Goal: Information Seeking & Learning: Learn about a topic

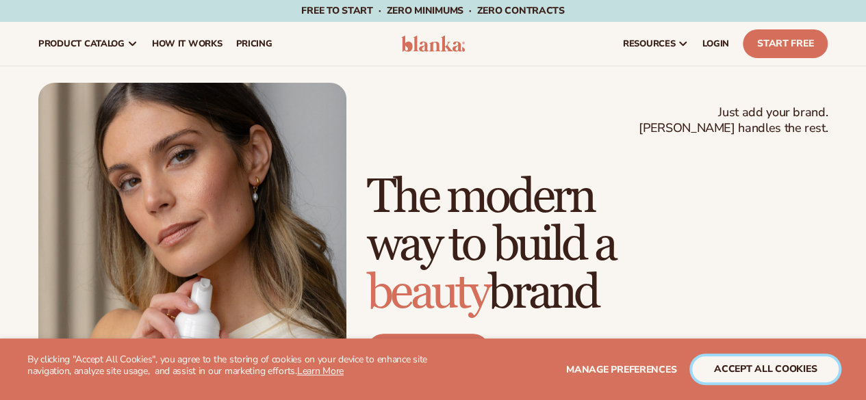
click at [744, 369] on button "accept all cookies" at bounding box center [765, 370] width 146 height 26
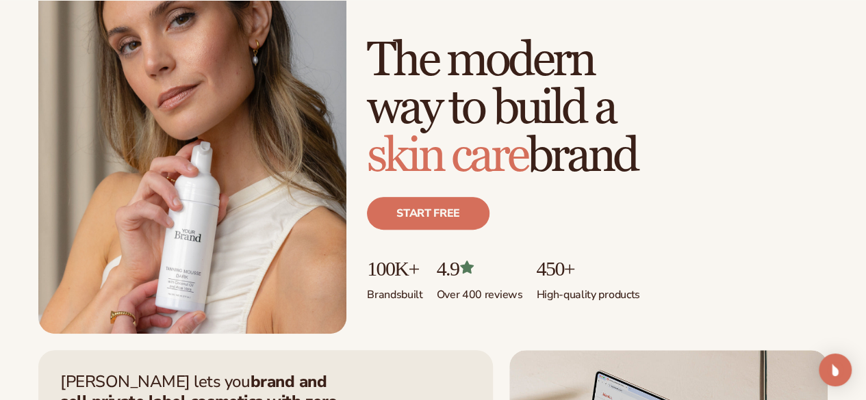
scroll to position [205, 0]
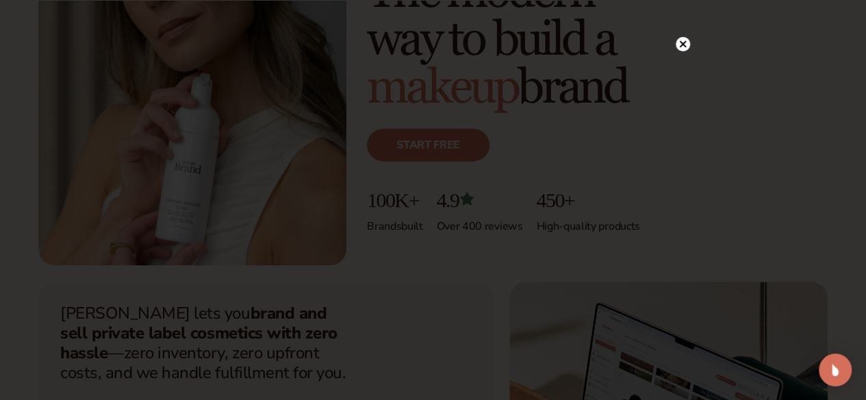
click at [682, 45] on icon at bounding box center [682, 44] width 7 height 7
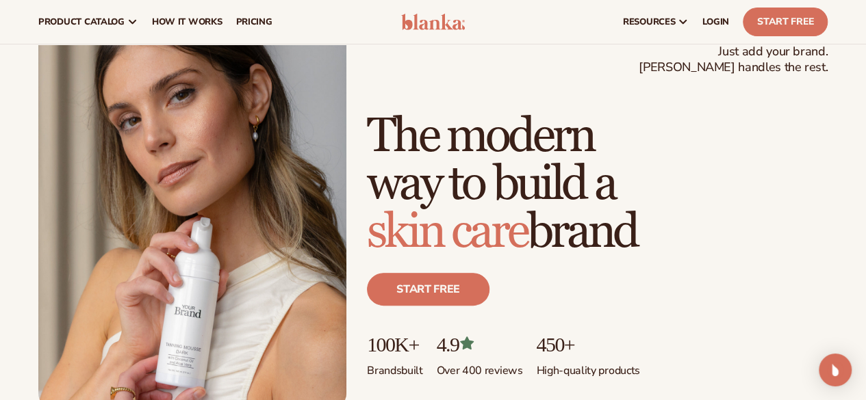
scroll to position [0, 0]
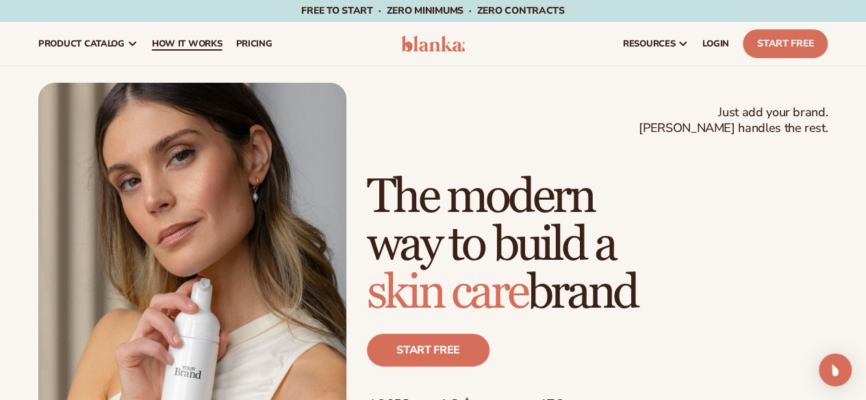
click at [192, 49] on span "How It Works" at bounding box center [187, 43] width 71 height 11
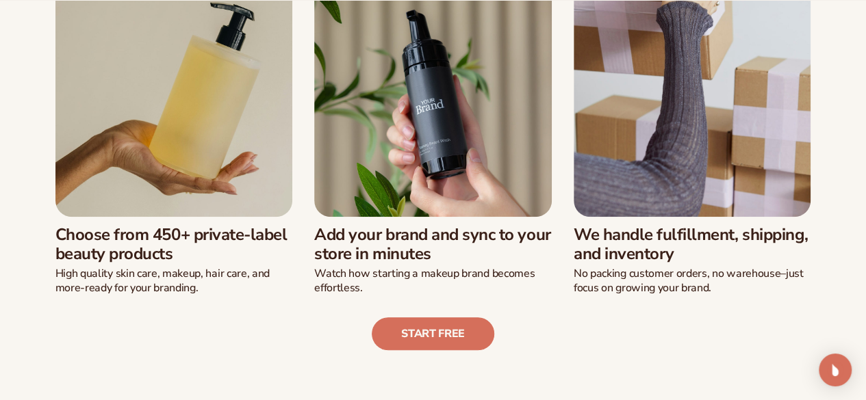
scroll to position [411, 0]
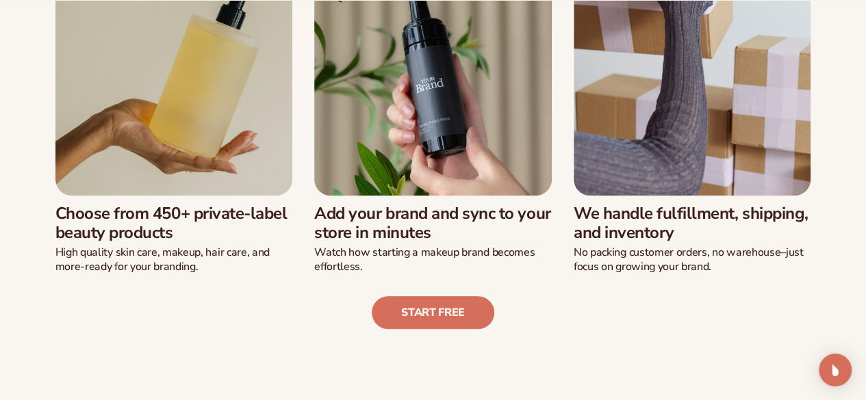
click at [248, 158] on img at bounding box center [174, 77] width 238 height 238
click at [171, 229] on h3 "Choose from 450+ private-label beauty products" at bounding box center [174, 224] width 238 height 40
drag, startPoint x: 456, startPoint y: 321, endPoint x: 444, endPoint y: 318, distance: 12.6
click at [456, 321] on link "Start free" at bounding box center [433, 312] width 123 height 33
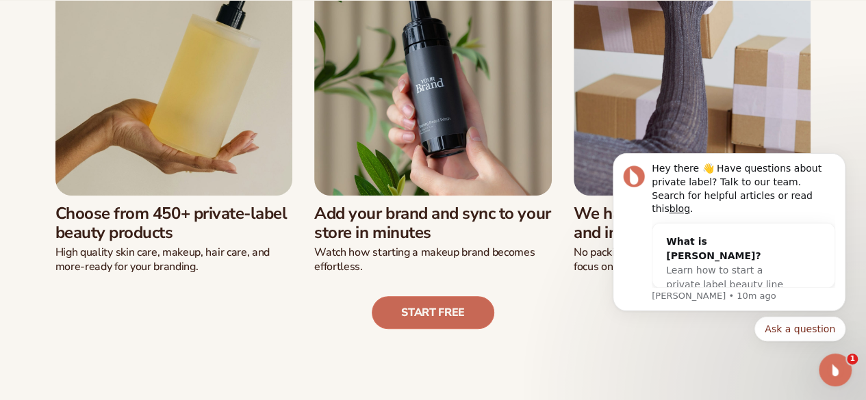
scroll to position [0, 0]
click at [841, 162] on icon "Dismiss notification" at bounding box center [842, 158] width 8 height 8
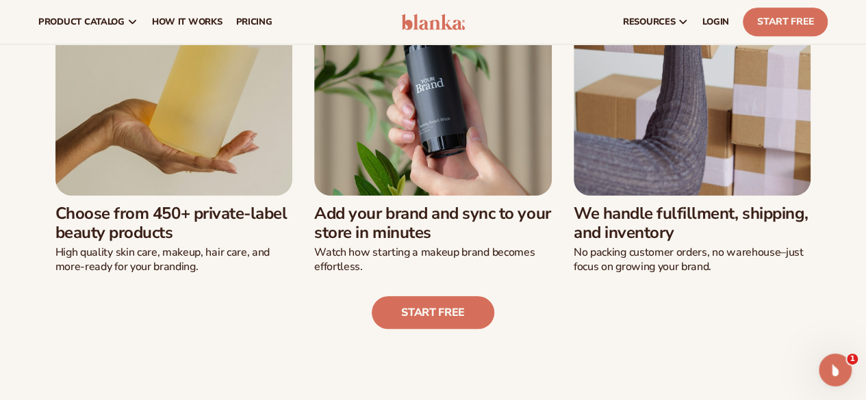
scroll to position [342, 0]
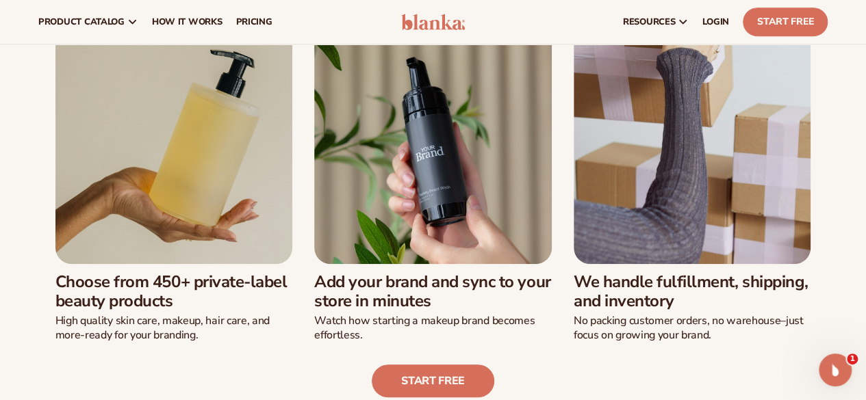
click at [189, 182] on img at bounding box center [174, 146] width 238 height 238
click at [252, 18] on span "pricing" at bounding box center [253, 21] width 36 height 11
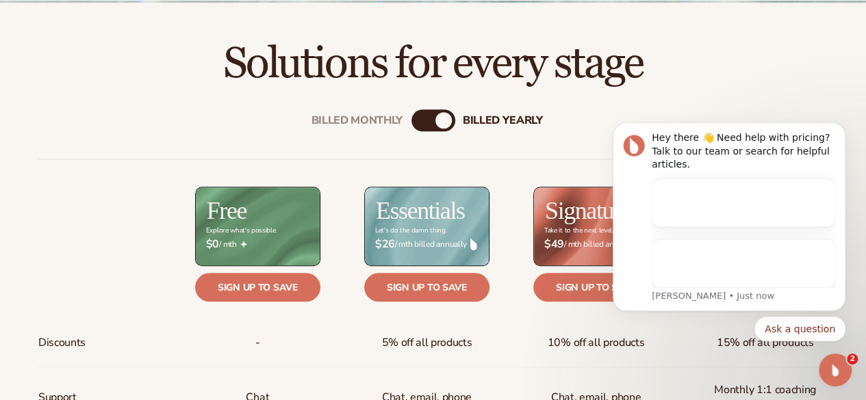
scroll to position [479, 0]
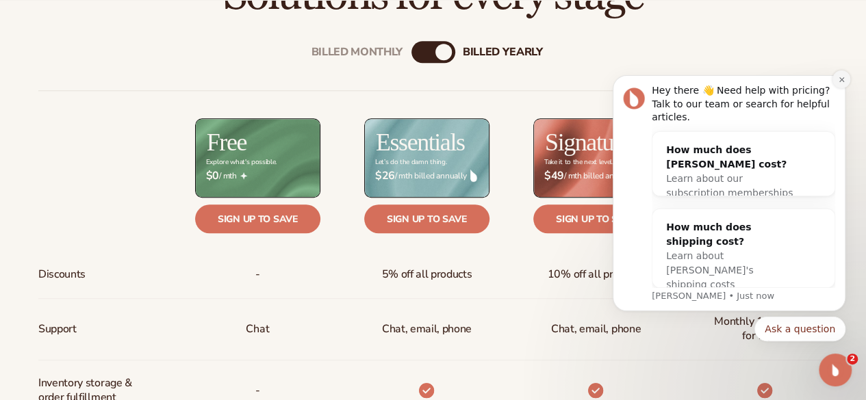
click at [841, 84] on icon "Dismiss notification" at bounding box center [842, 80] width 8 height 8
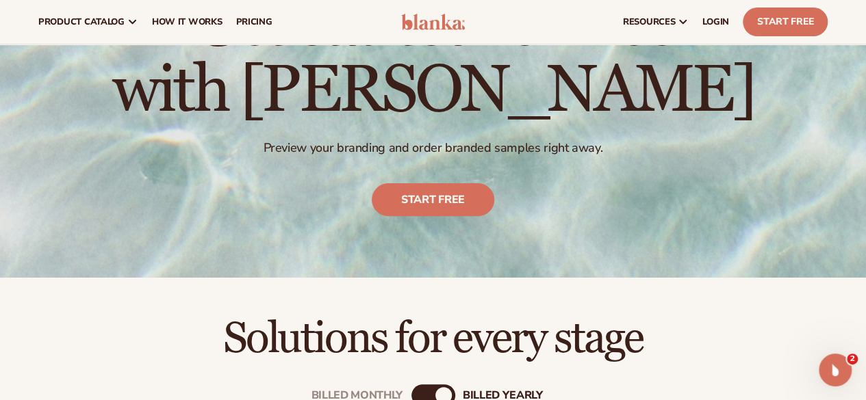
scroll to position [68, 0]
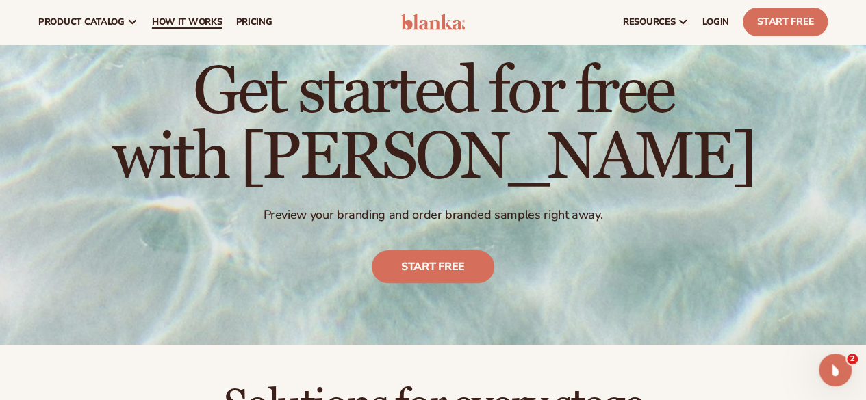
click at [186, 24] on span "How It Works" at bounding box center [187, 21] width 71 height 11
